Goal: Find specific page/section: Find specific page/section

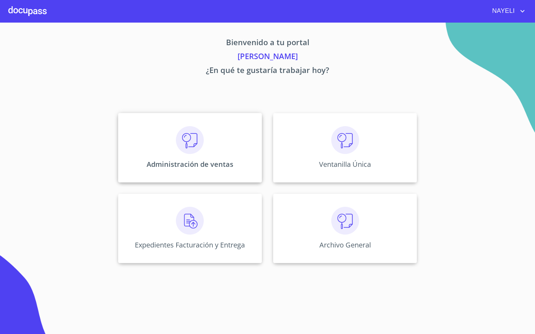
click at [186, 138] on img at bounding box center [190, 140] width 28 height 28
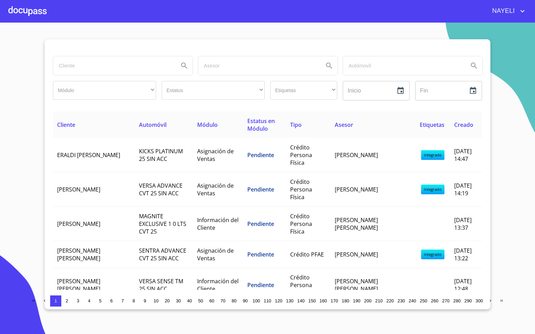
click at [121, 69] on input "search" at bounding box center [113, 65] width 120 height 19
type input "FELIPE"
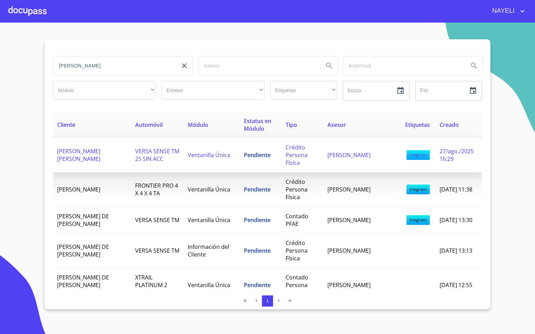
click at [98, 152] on td "FELIPE NICOLAS BRISEÑO VALENCIA" at bounding box center [92, 155] width 78 height 34
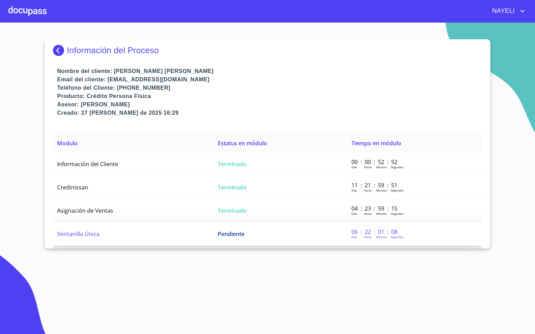
click at [145, 229] on td "Ventanilla Única" at bounding box center [133, 234] width 160 height 23
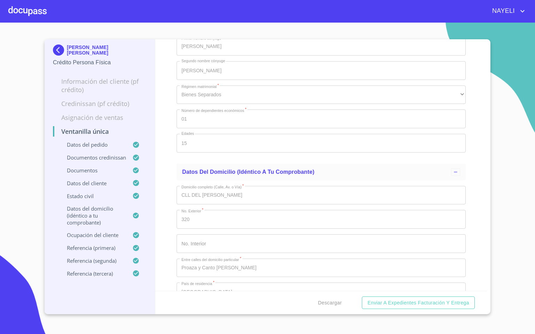
scroll to position [2662, 0]
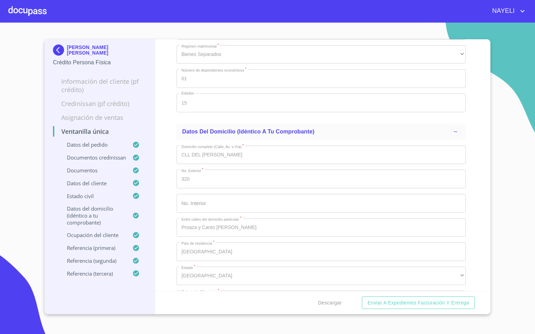
click at [40, 11] on div at bounding box center [27, 11] width 38 height 22
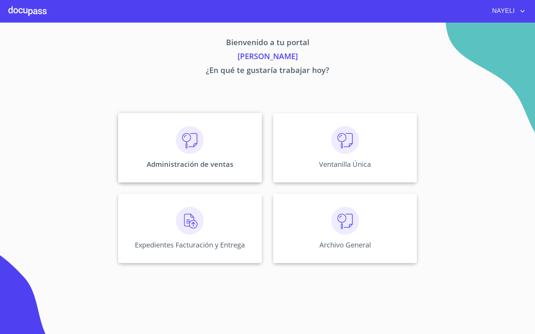
click at [191, 153] on img at bounding box center [190, 140] width 28 height 28
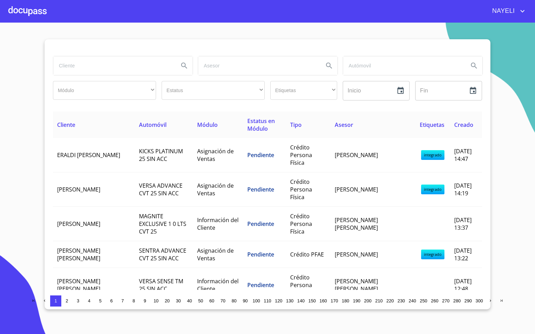
click at [126, 66] on input "search" at bounding box center [113, 65] width 120 height 19
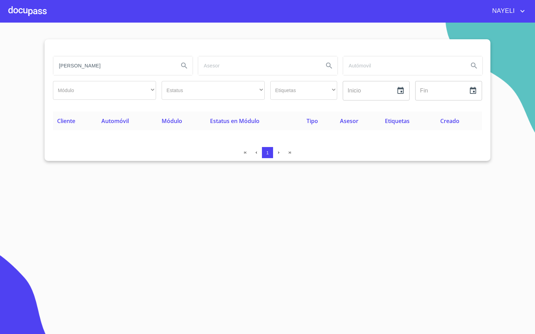
type input "[PERSON_NAME]"
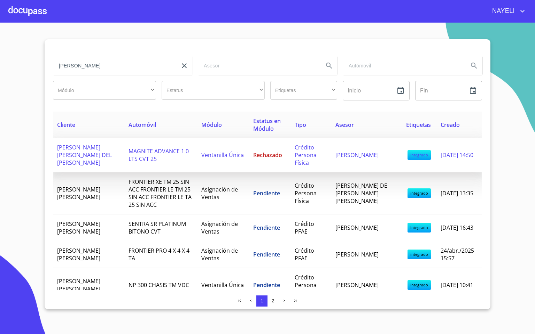
click at [150, 157] on td "MAGNITE ADVANCE 1 0 LTS CVT 25" at bounding box center [160, 155] width 73 height 34
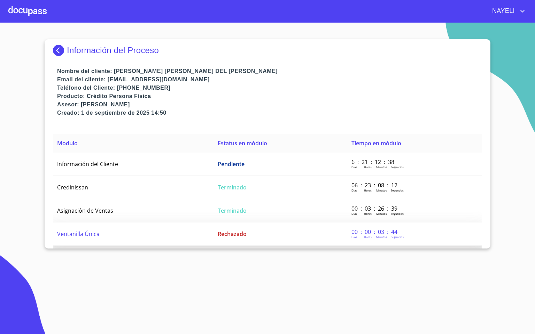
click at [141, 229] on td "Ventanilla Única" at bounding box center [133, 234] width 160 height 23
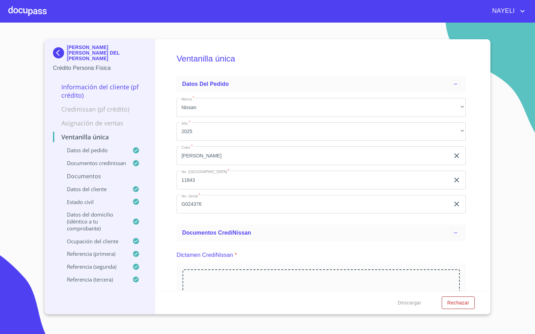
scroll to position [157, 0]
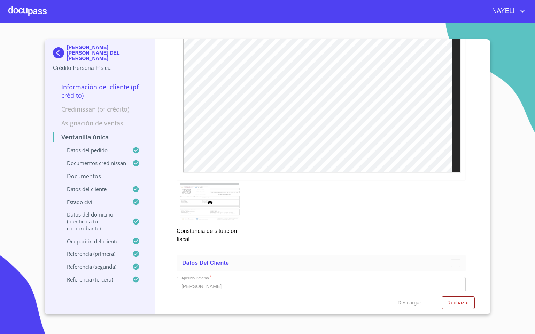
scroll to position [1931, 0]
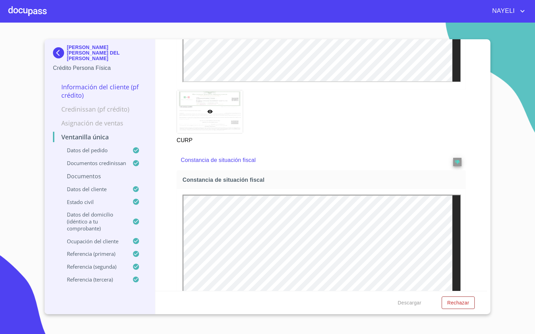
click at [29, 9] on div at bounding box center [27, 11] width 38 height 22
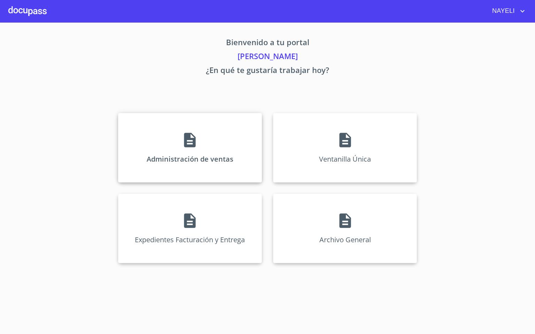
click at [232, 171] on div "Administración de ventas" at bounding box center [190, 148] width 144 height 70
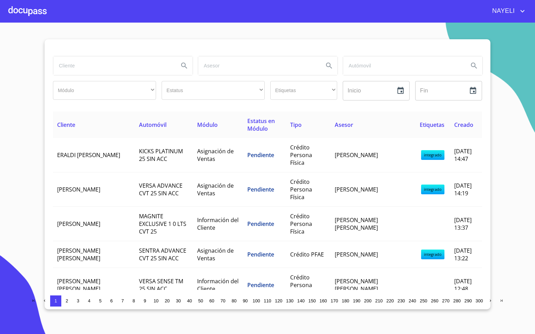
click at [140, 68] on input "search" at bounding box center [113, 65] width 120 height 19
type input "[PERSON_NAME]"
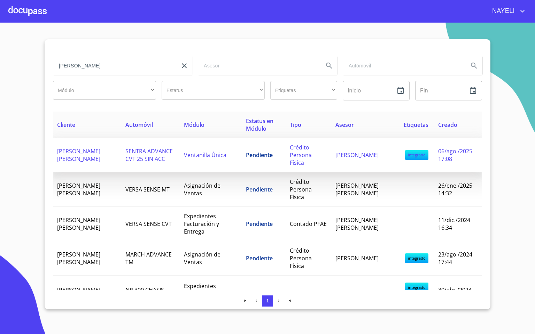
click at [105, 152] on td "[PERSON_NAME] [PERSON_NAME]" at bounding box center [87, 155] width 68 height 34
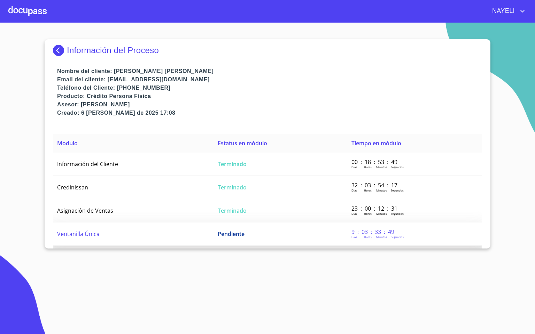
click at [138, 235] on td "Ventanilla Única" at bounding box center [133, 234] width 160 height 23
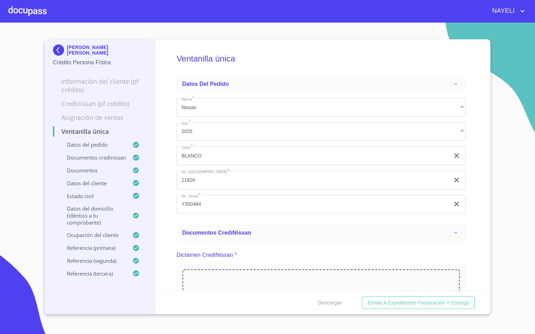
click at [470, 234] on div "Ventanilla única Datos del pedido Marca   * Nissan ​ Año   * 2025 ​ Color   * […" at bounding box center [321, 165] width 332 height 252
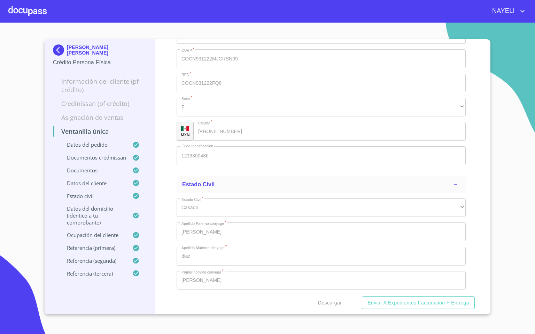
scroll to position [2819, 0]
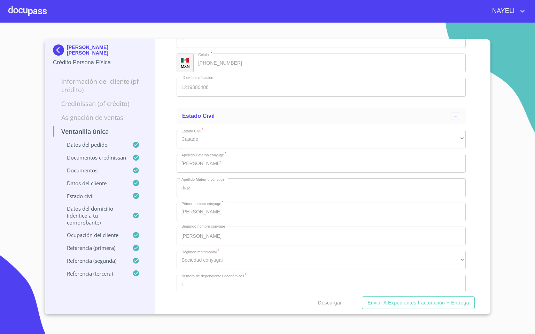
click at [17, 9] on div at bounding box center [27, 11] width 38 height 22
